Goal: Transaction & Acquisition: Purchase product/service

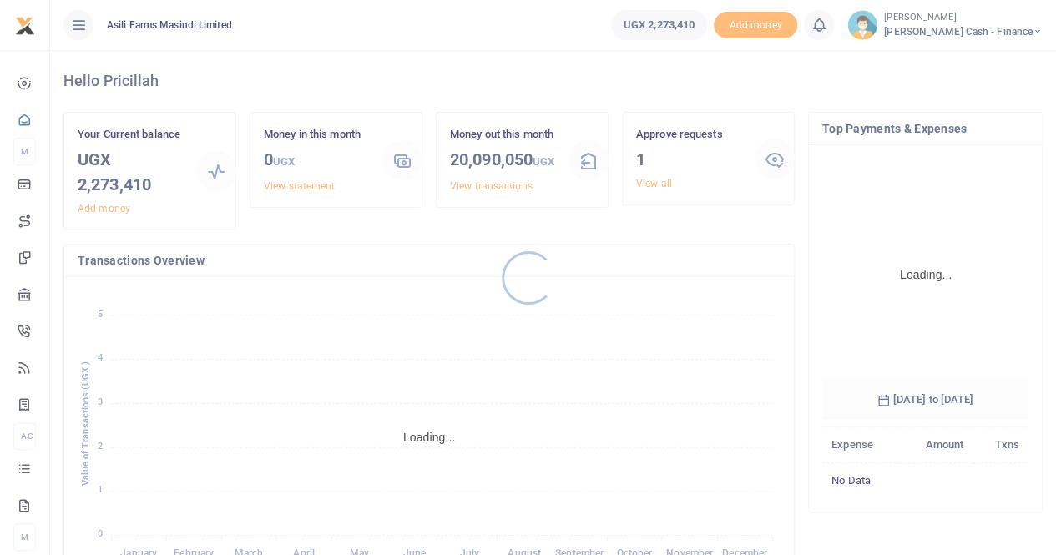
scroll to position [261, 194]
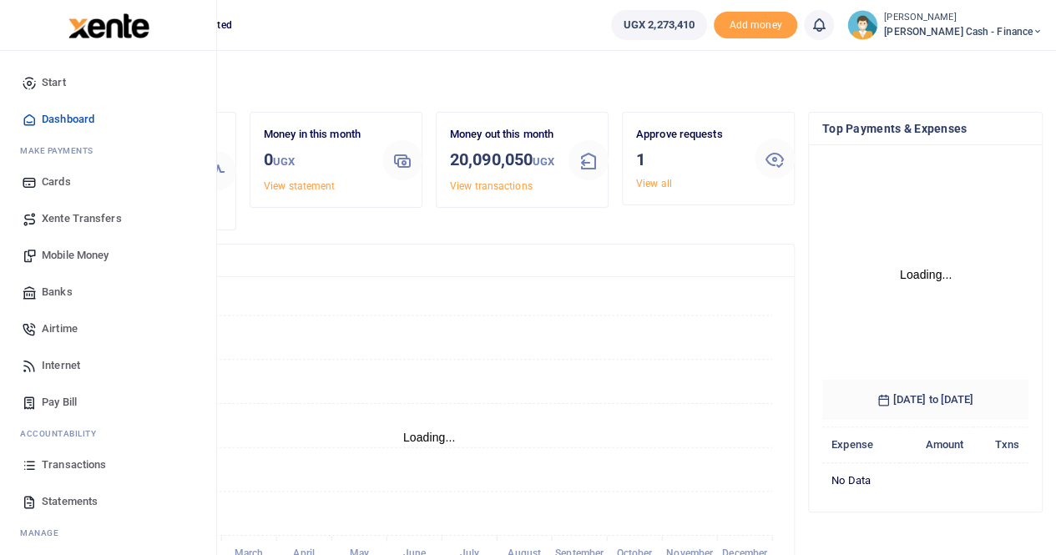
click at [83, 260] on span "Mobile Money" at bounding box center [75, 255] width 67 height 17
click at [94, 251] on span "Mobile Money" at bounding box center [75, 255] width 67 height 17
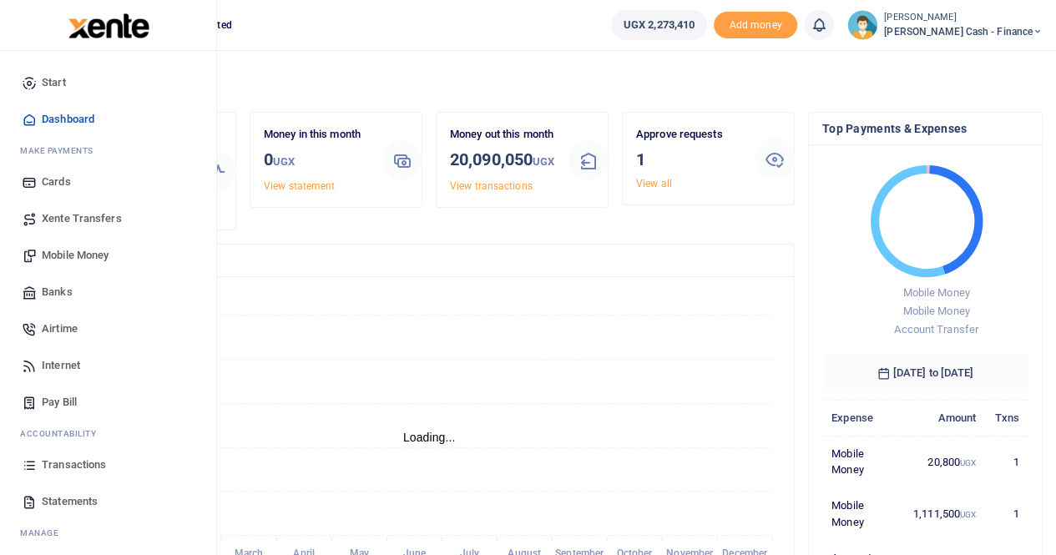
scroll to position [13, 13]
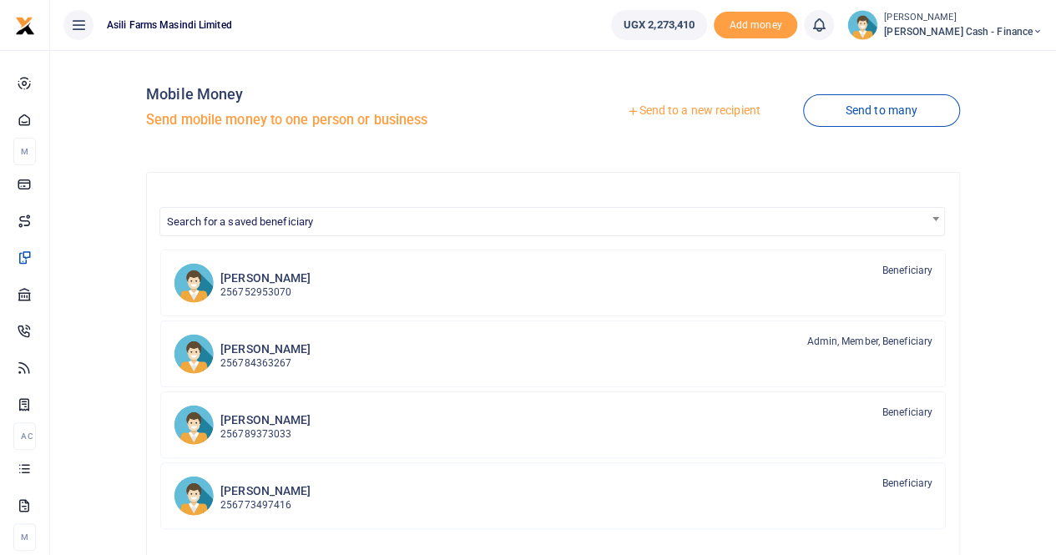
click at [688, 107] on link "Send to a new recipient" at bounding box center [693, 111] width 218 height 30
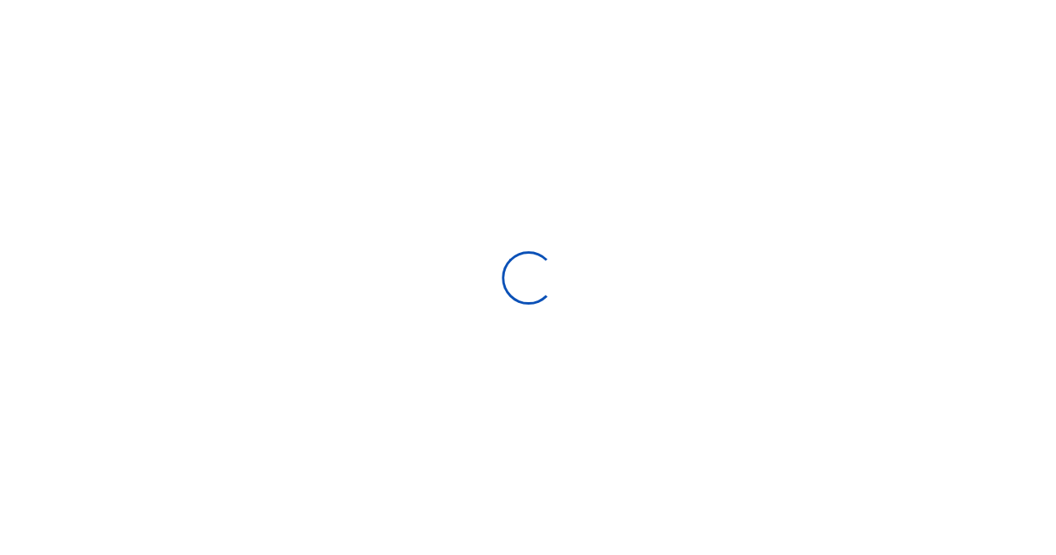
select select "Loading bundles"
select select
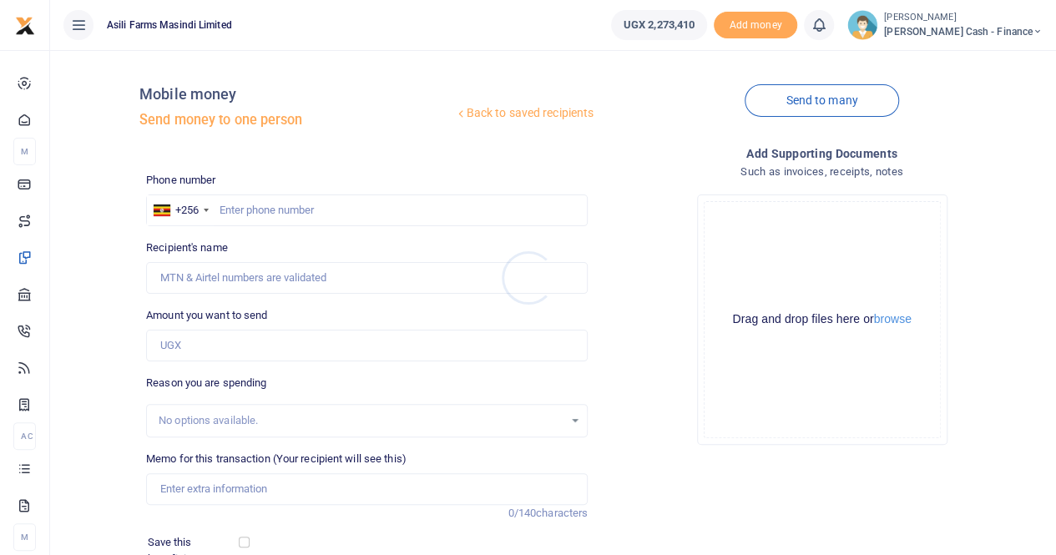
click at [243, 213] on div at bounding box center [528, 277] width 1056 height 555
click at [243, 213] on input "text" at bounding box center [366, 210] width 441 height 32
type input "0775094876"
type input "[PERSON_NAME]"
type input "0775094876"
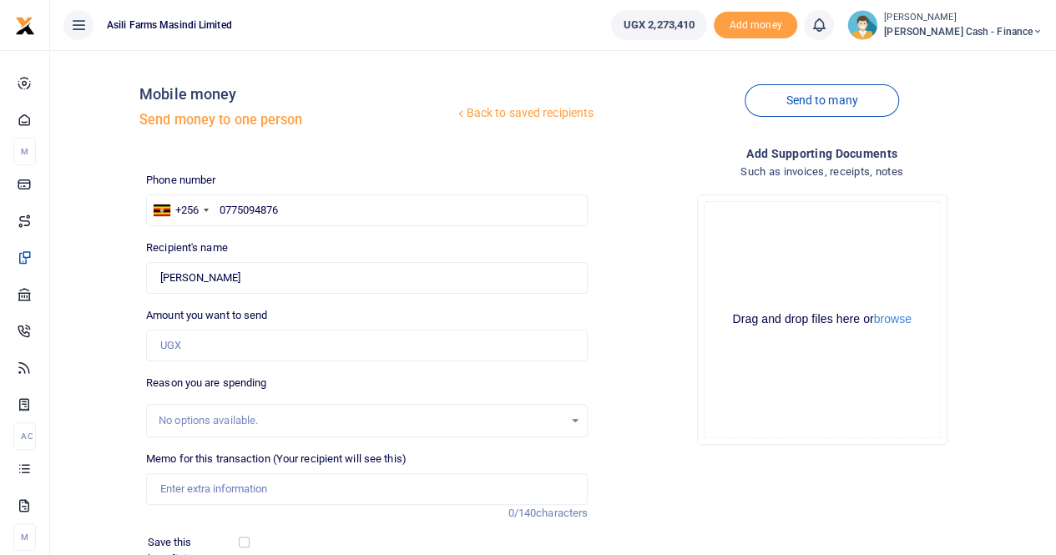
click at [198, 408] on div "No options available." at bounding box center [366, 420] width 441 height 33
click at [210, 341] on input "Amount you want to send" at bounding box center [366, 346] width 441 height 32
type input "600,000"
click at [207, 485] on input "Memo for this transaction (Your recipient will see this)" at bounding box center [366, 489] width 441 height 32
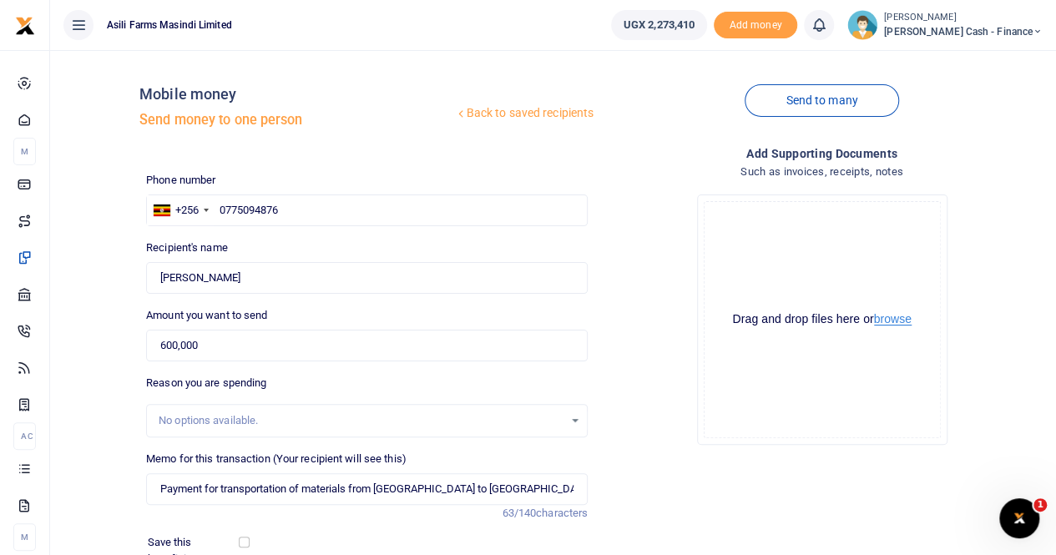
click at [901, 320] on button "browse" at bounding box center [893, 319] width 38 height 13
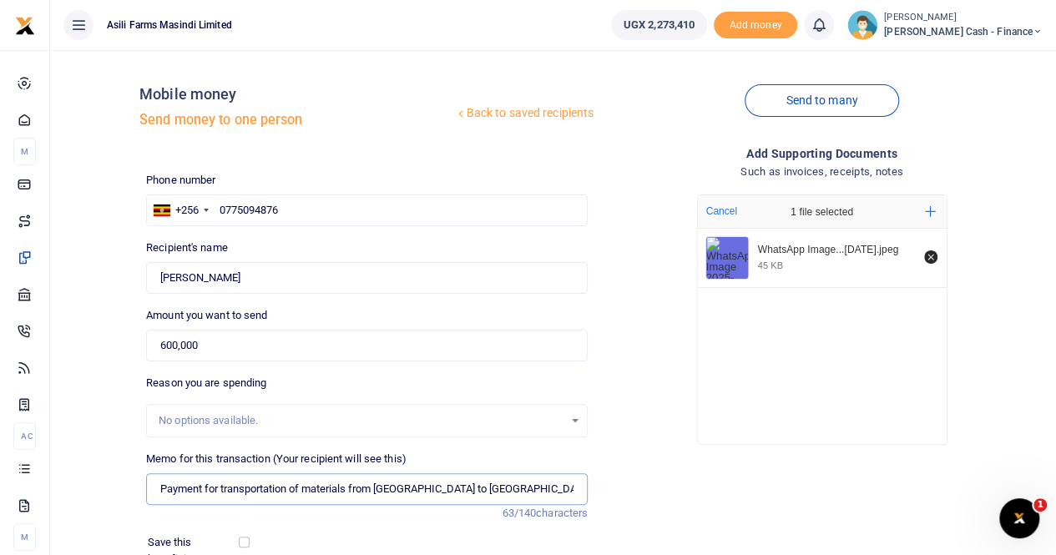
click at [350, 486] on input "Payment for transportation of materials from [GEOGRAPHIC_DATA] to [GEOGRAPHIC_D…" at bounding box center [366, 489] width 441 height 32
click at [307, 483] on input "Payment for transportation of materials from [GEOGRAPHIC_DATA] to [GEOGRAPHIC_D…" at bounding box center [366, 489] width 441 height 32
type input "Payment for transportation of combine header materials from [GEOGRAPHIC_DATA] t…"
click at [930, 253] on icon "Remove file" at bounding box center [930, 256] width 13 height 13
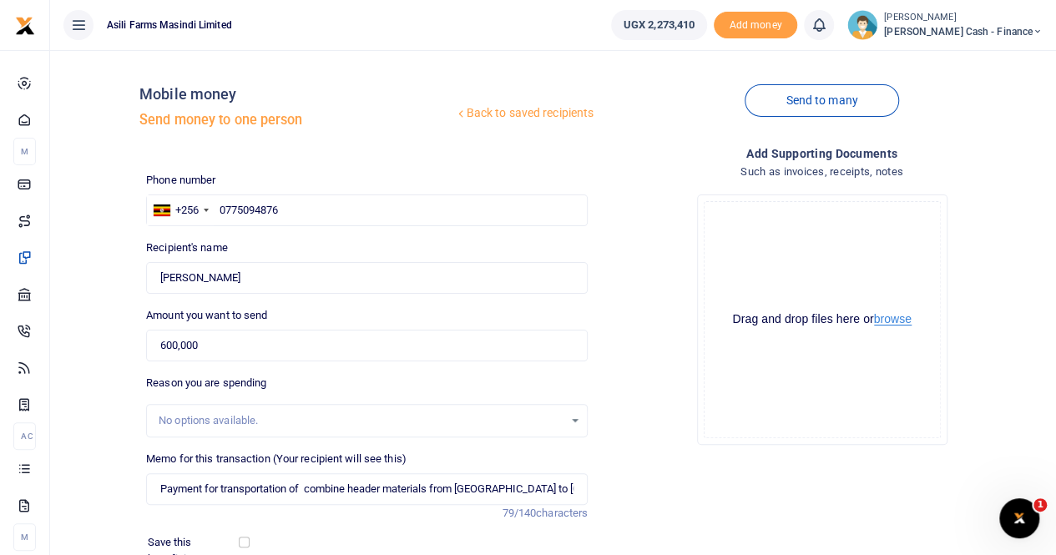
click at [901, 323] on button "browse" at bounding box center [893, 319] width 38 height 13
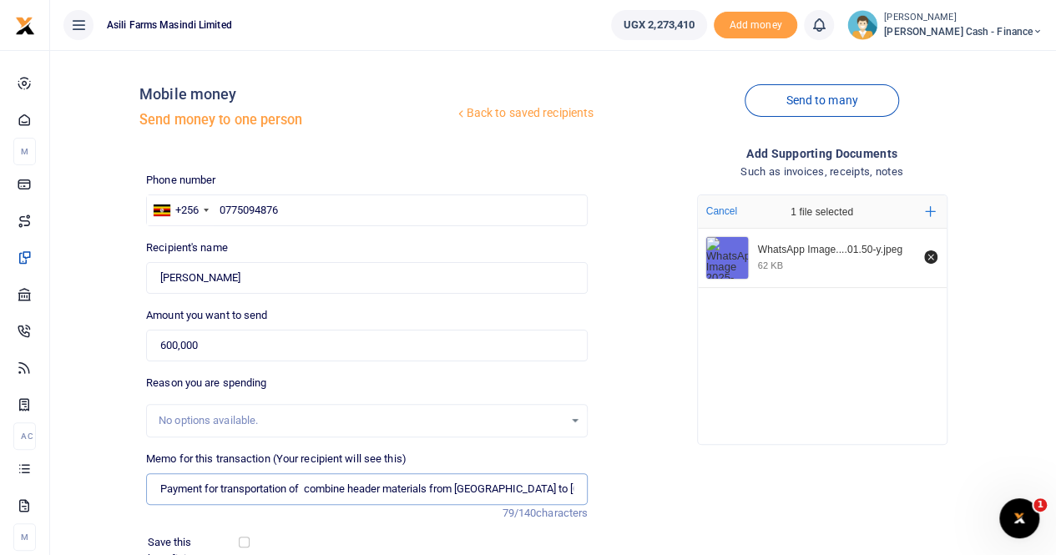
click at [158, 486] on input "Payment for transportation of combine header materials from [GEOGRAPHIC_DATA] t…" at bounding box center [366, 489] width 441 height 32
click at [487, 491] on input "Payment for transportation of combine header materials from [GEOGRAPHIC_DATA] t…" at bounding box center [366, 489] width 441 height 32
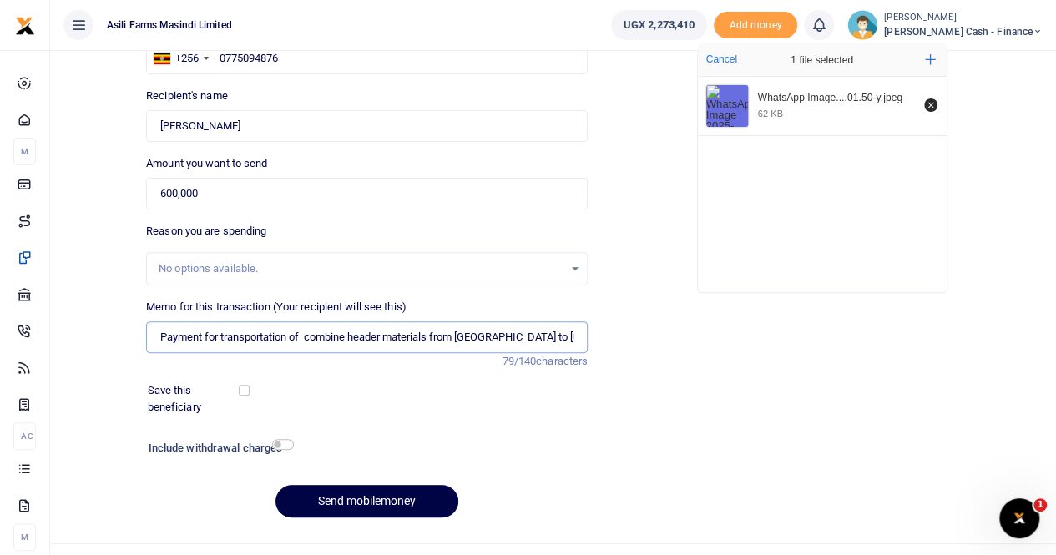
scroll to position [182, 0]
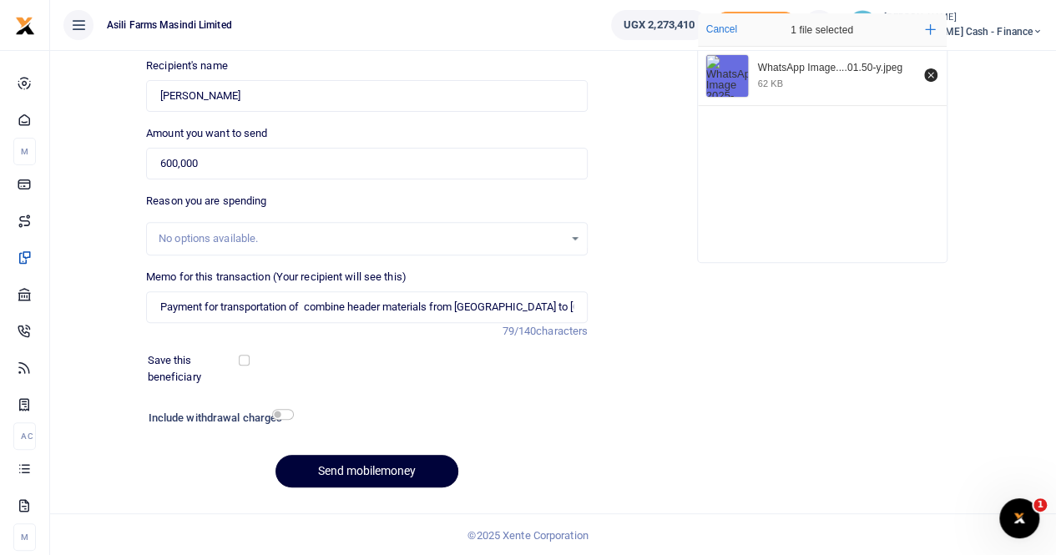
click at [317, 470] on button "Send mobilemoney" at bounding box center [366, 471] width 183 height 33
click at [280, 157] on input "600,000" at bounding box center [366, 164] width 441 height 32
click at [355, 458] on button "Send mobilemoney" at bounding box center [366, 471] width 183 height 33
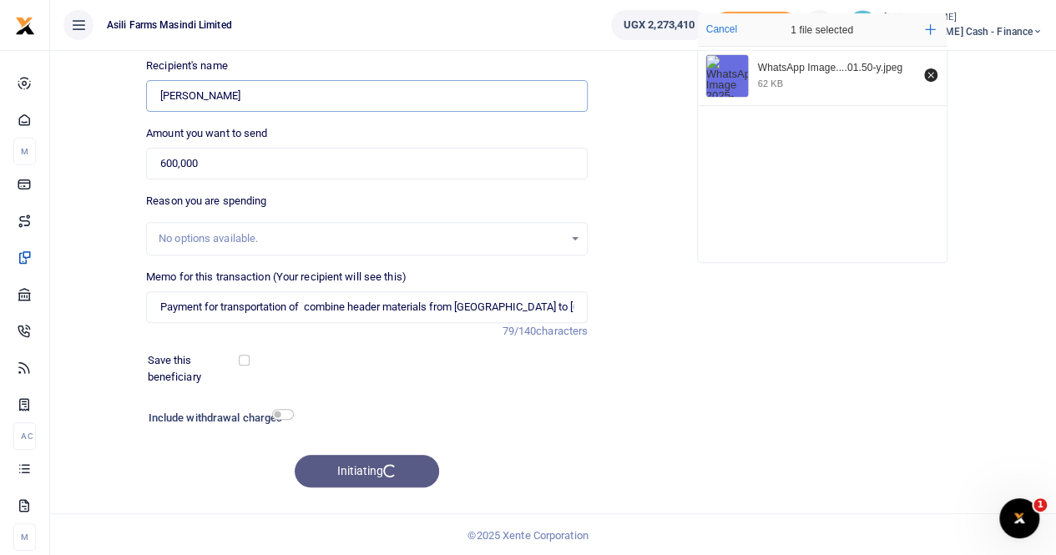
click at [338, 92] on input "Found" at bounding box center [366, 96] width 441 height 32
click at [325, 63] on div "Recipient's name Found Name is required." at bounding box center [366, 85] width 441 height 54
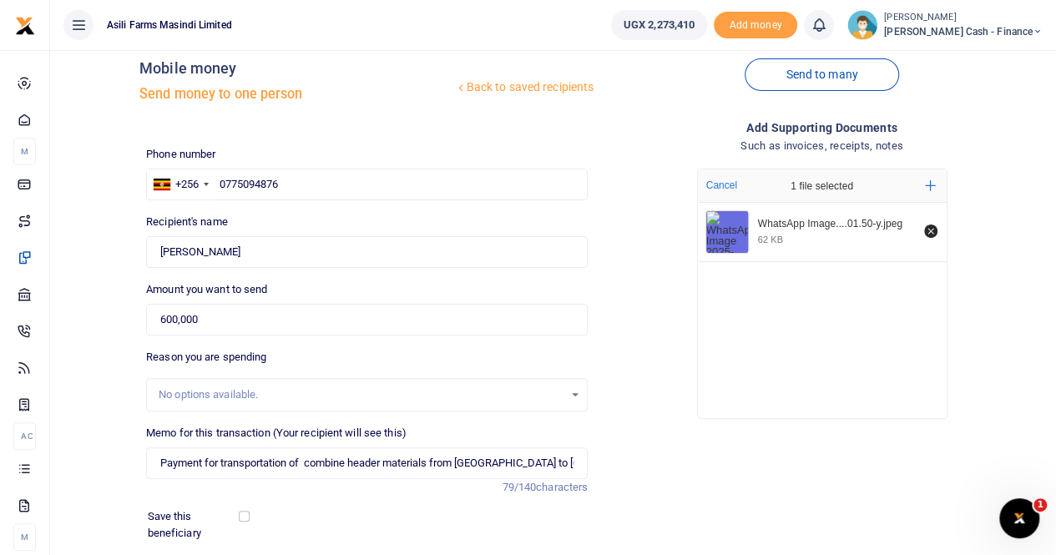
scroll to position [0, 0]
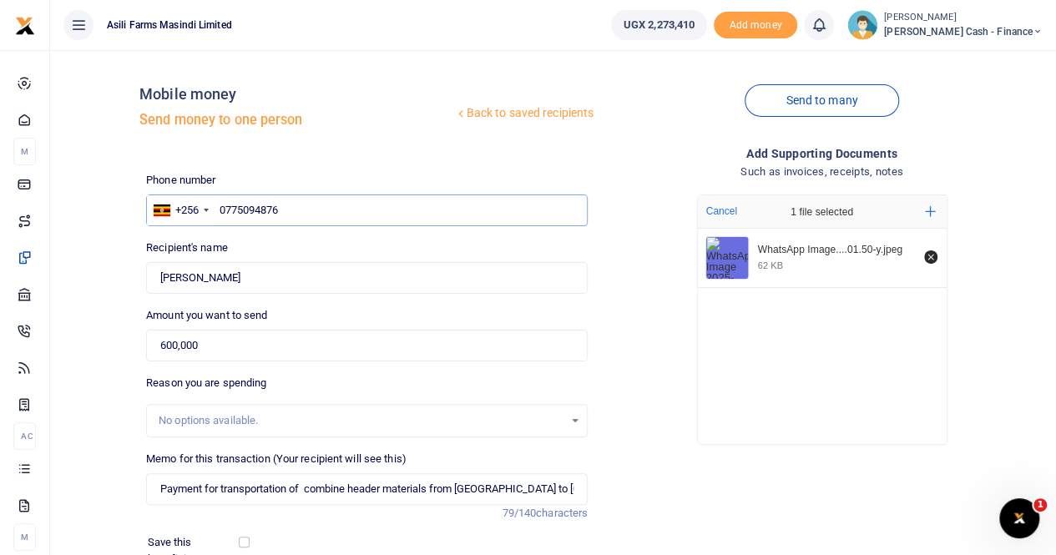
click at [330, 204] on input "0775094876" at bounding box center [366, 210] width 441 height 32
click at [218, 208] on input "0775094876" at bounding box center [366, 210] width 441 height 32
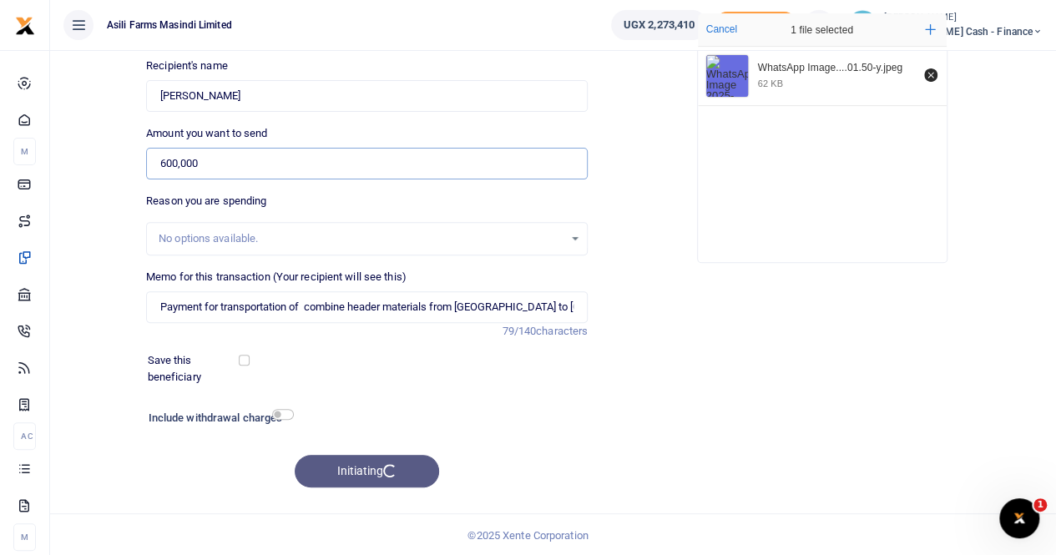
click at [249, 156] on input "600,000" at bounding box center [366, 164] width 441 height 32
click at [159, 163] on input "600,000" at bounding box center [366, 164] width 441 height 32
click at [355, 467] on div "Initiating" at bounding box center [366, 471] width 441 height 33
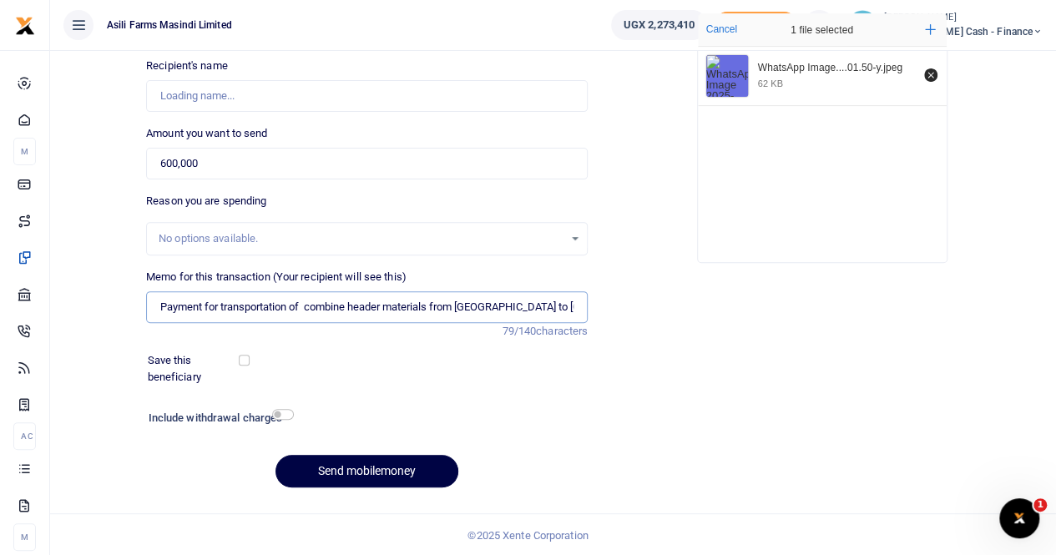
click at [160, 307] on input "Payment for transportation of combine header materials from [GEOGRAPHIC_DATA] t…" at bounding box center [366, 307] width 441 height 32
click at [476, 305] on input "Payment for transportation of combine header materials from [GEOGRAPHIC_DATA] t…" at bounding box center [366, 307] width 441 height 32
click at [355, 469] on button "Send mobilemoney" at bounding box center [366, 471] width 183 height 33
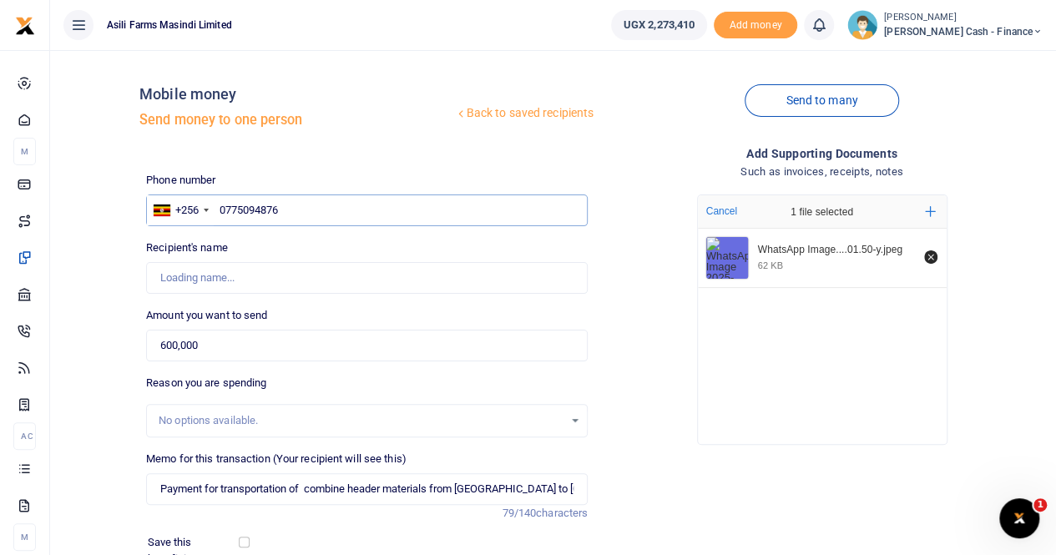
click at [335, 201] on input "0775094876" at bounding box center [366, 210] width 441 height 32
click at [219, 208] on input "0775094876" at bounding box center [366, 210] width 441 height 32
click at [306, 209] on input "0775094876" at bounding box center [366, 210] width 441 height 32
click at [303, 265] on input "Found" at bounding box center [366, 278] width 441 height 32
click at [307, 211] on input "0775094876" at bounding box center [366, 210] width 441 height 32
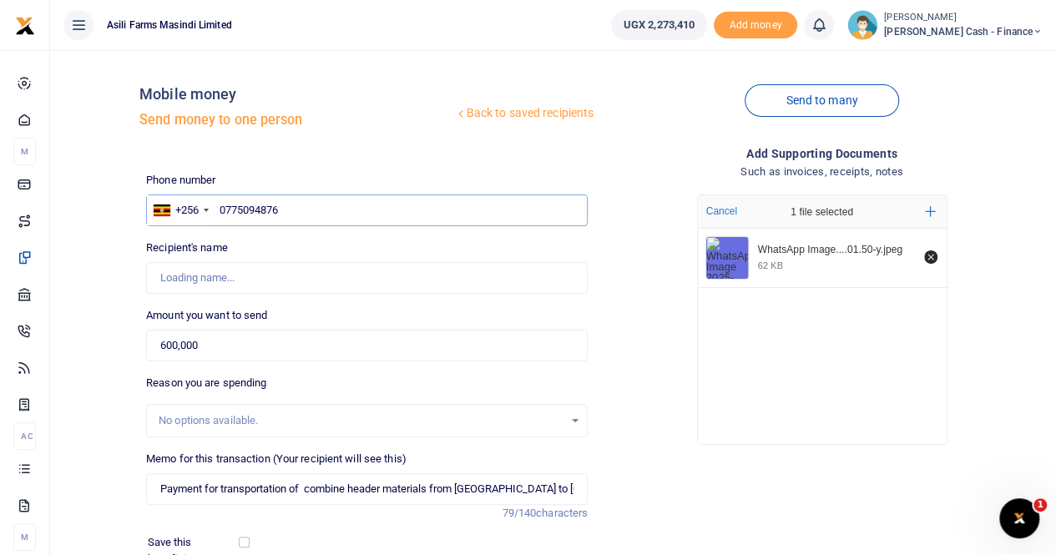
click at [219, 206] on input "0775094876" at bounding box center [366, 210] width 441 height 32
click at [314, 201] on input "0775094876" at bounding box center [366, 210] width 441 height 32
click at [216, 339] on input "600,000" at bounding box center [366, 346] width 441 height 32
click at [294, 215] on input "0775094876" at bounding box center [366, 210] width 441 height 32
click at [267, 267] on input "Found" at bounding box center [366, 278] width 441 height 32
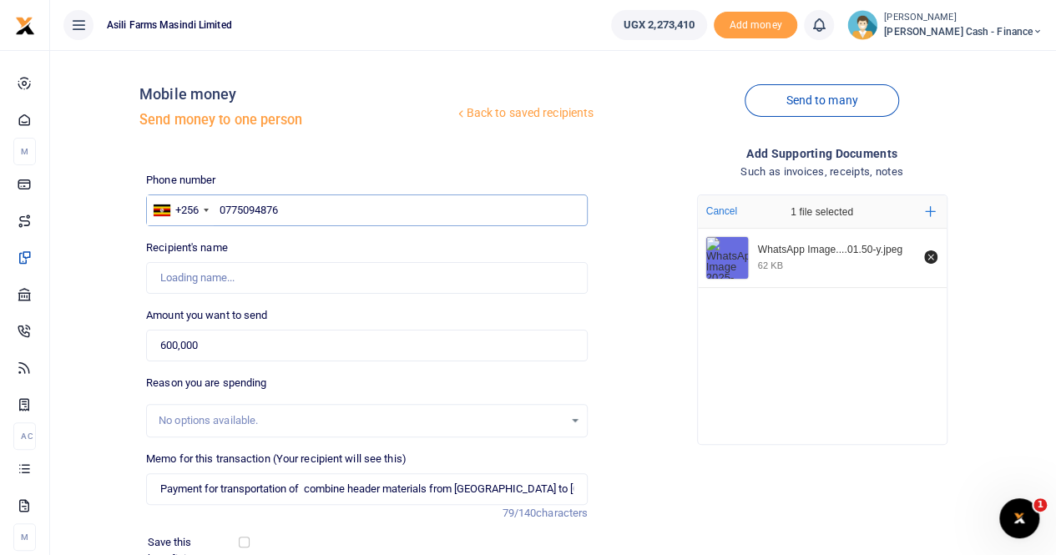
click at [302, 211] on input "0775094876" at bounding box center [366, 210] width 441 height 32
click at [224, 271] on input "Found" at bounding box center [366, 278] width 441 height 32
click at [214, 343] on input "600,000" at bounding box center [366, 346] width 441 height 32
click at [161, 489] on input "Payment for transportation of combine header materials from [GEOGRAPHIC_DATA] t…" at bounding box center [366, 489] width 441 height 32
click at [303, 204] on input "0775094876" at bounding box center [366, 210] width 441 height 32
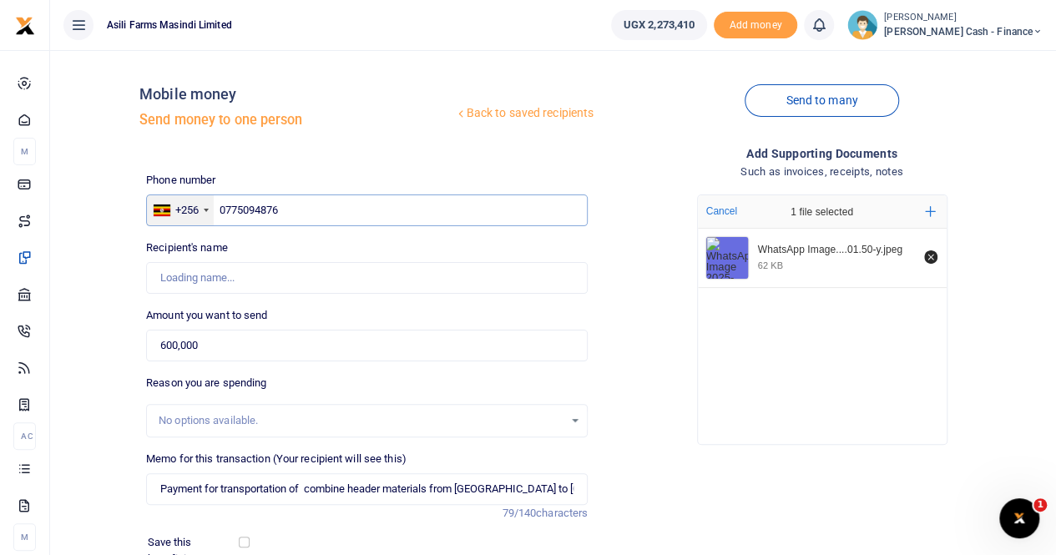
drag, startPoint x: 303, startPoint y: 204, endPoint x: 189, endPoint y: 202, distance: 114.3
click at [189, 202] on div "+256 Uganda [PHONE_NUMBER]" at bounding box center [366, 210] width 441 height 32
click at [210, 271] on input "Found" at bounding box center [366, 278] width 441 height 32
type input "[PERSON_NAME]"
click at [204, 339] on input "600,000" at bounding box center [366, 346] width 441 height 32
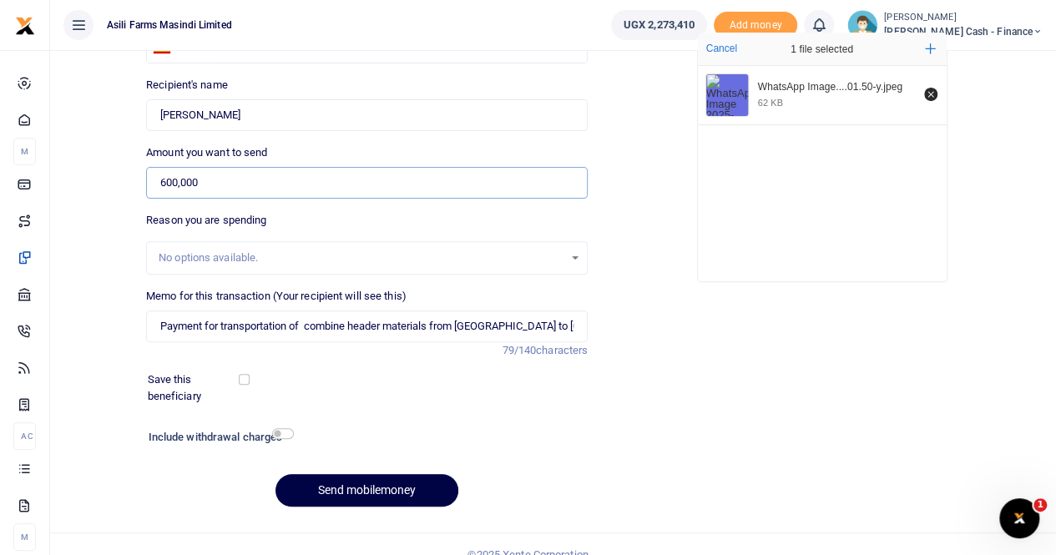
scroll to position [182, 0]
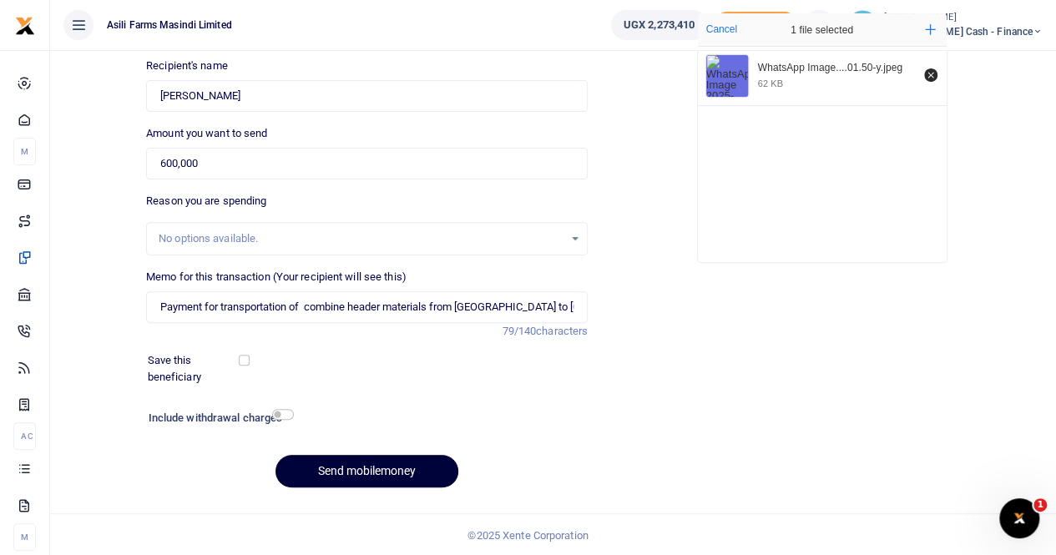
click at [325, 458] on button "Send mobilemoney" at bounding box center [366, 471] width 183 height 33
